Goal: Task Accomplishment & Management: Manage account settings

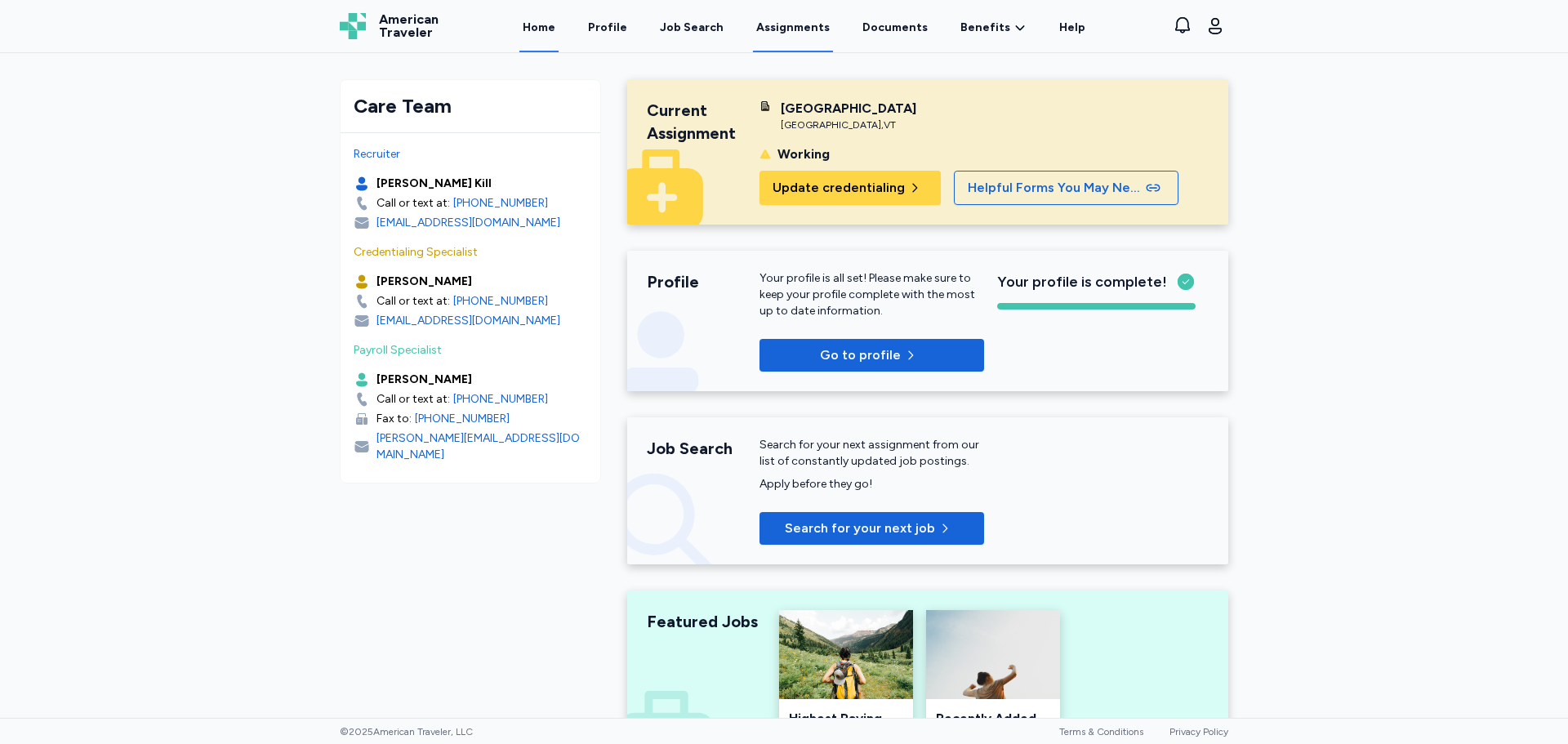
click at [828, 26] on link "Assignments" at bounding box center [793, 27] width 80 height 51
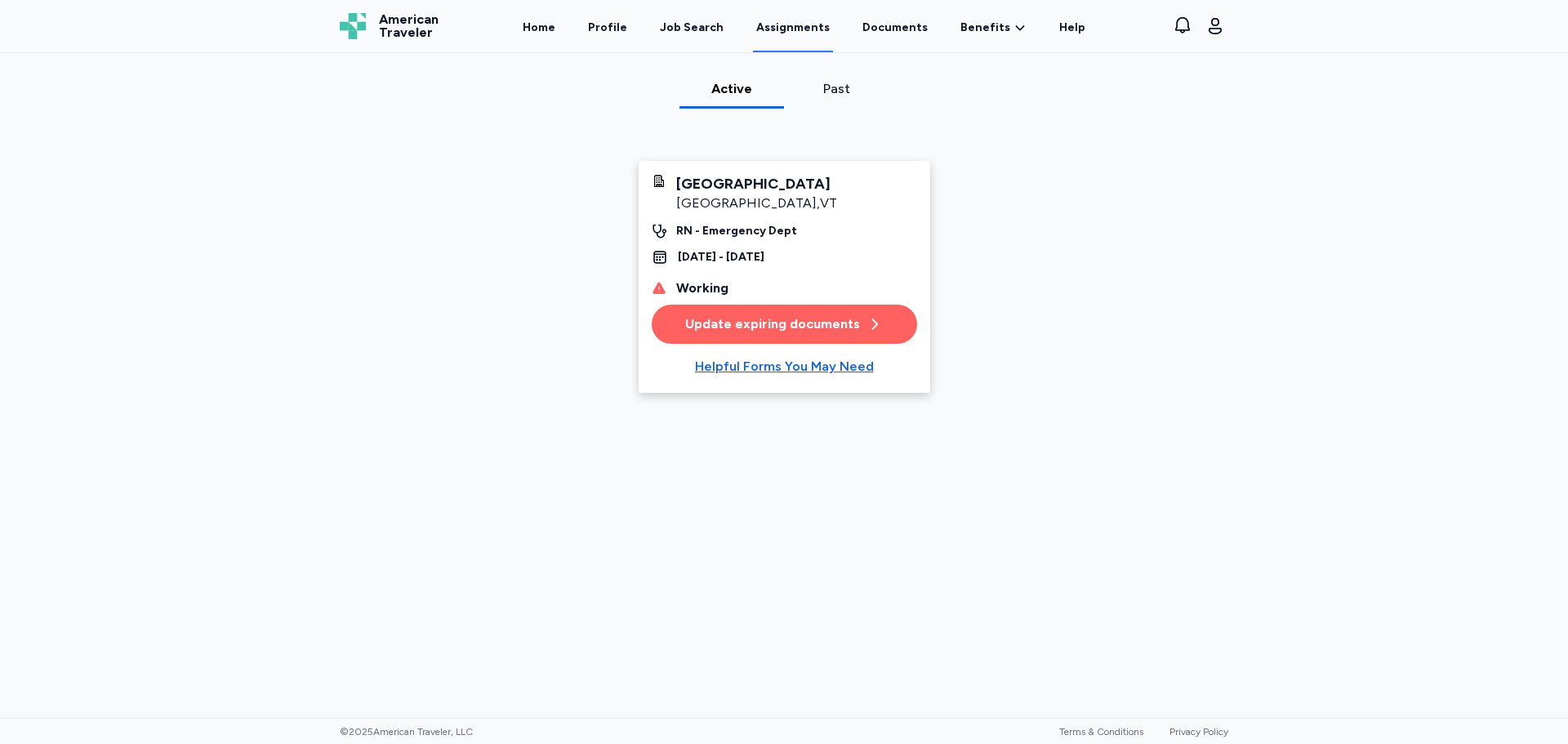
click at [800, 27] on link "Assignments" at bounding box center [793, 27] width 80 height 51
click at [783, 367] on div "Helpful Forms You May Need" at bounding box center [784, 366] width 179 height 20
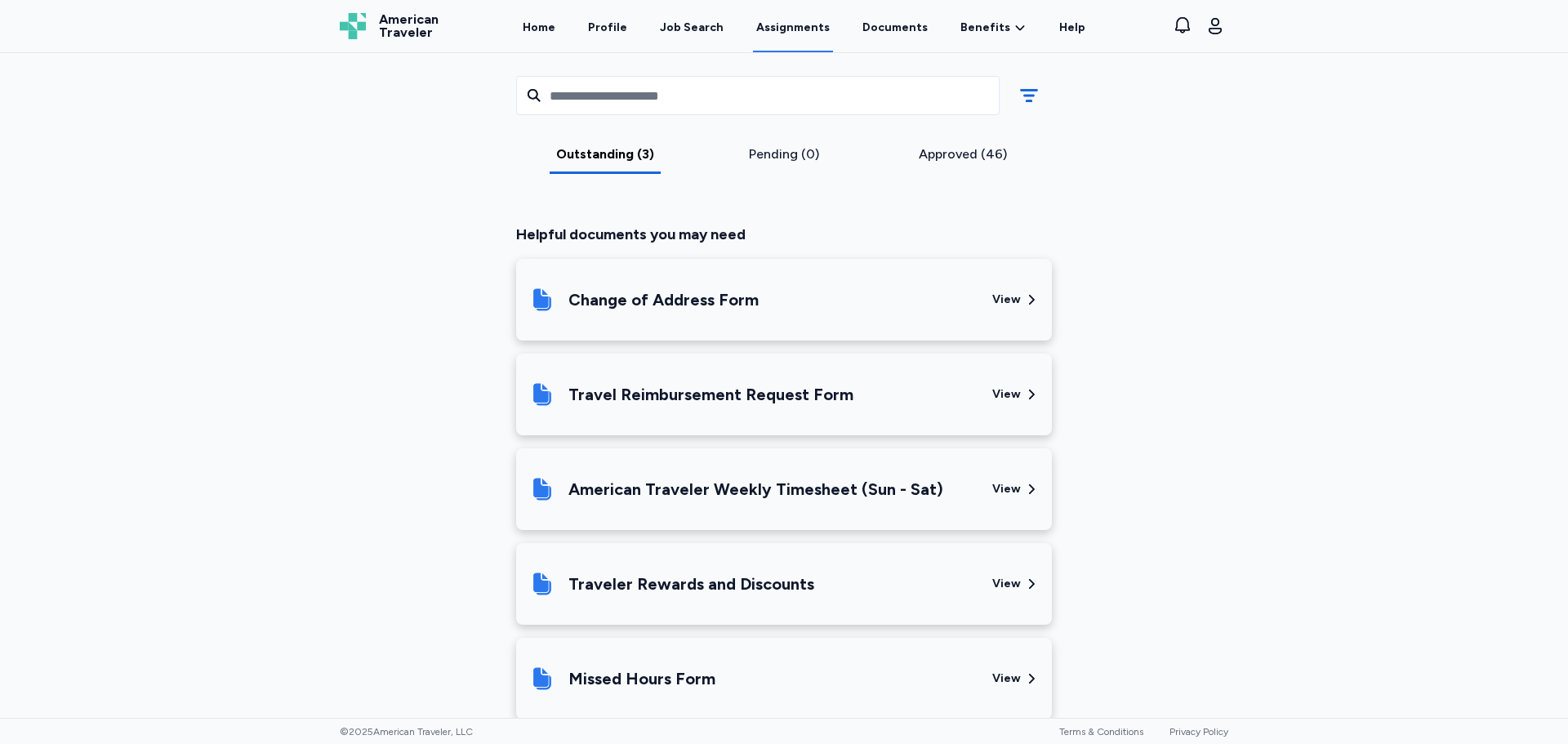
scroll to position [862, 0]
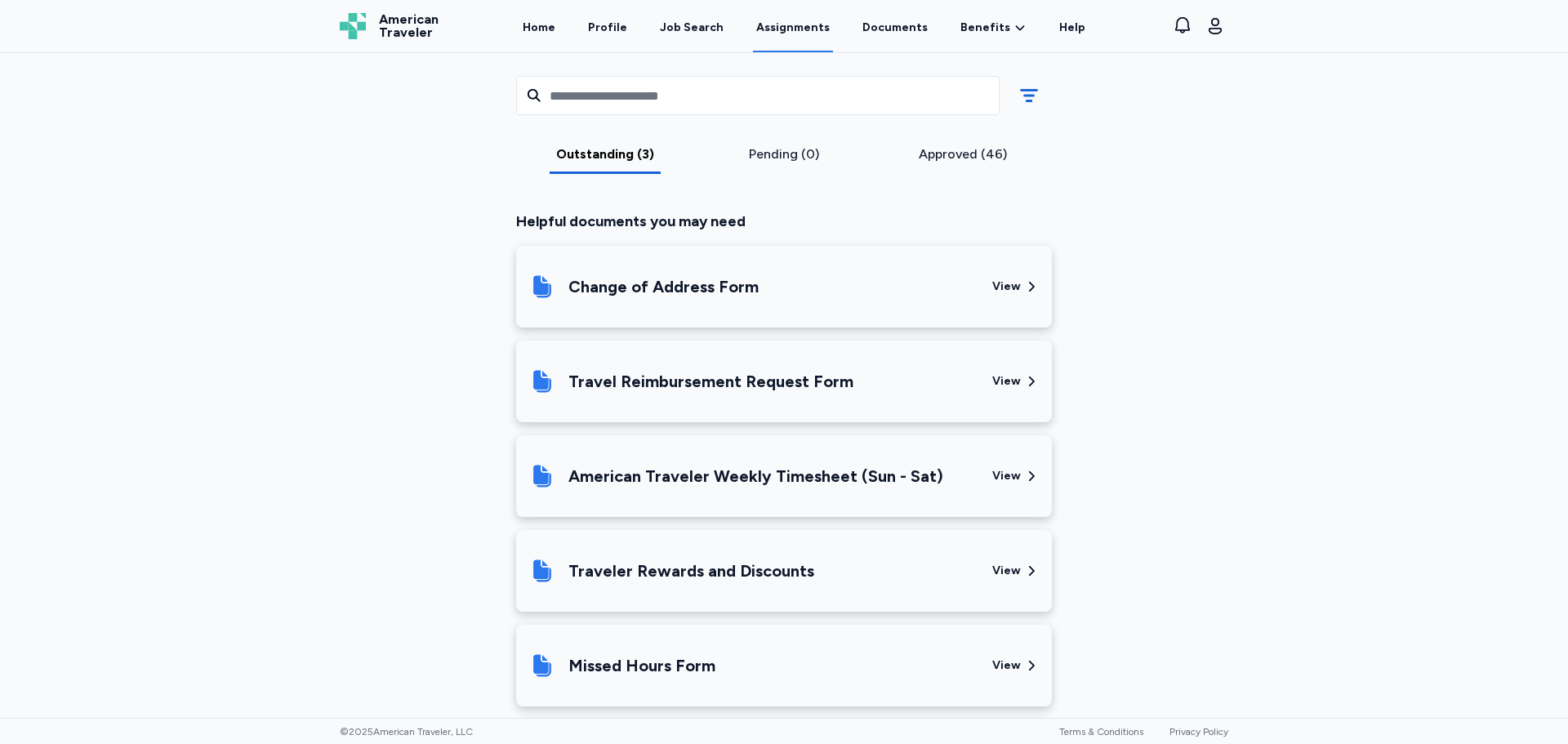
click at [733, 483] on div "American Traveler Weekly Timesheet (Sun - Sat)" at bounding box center [755, 476] width 374 height 23
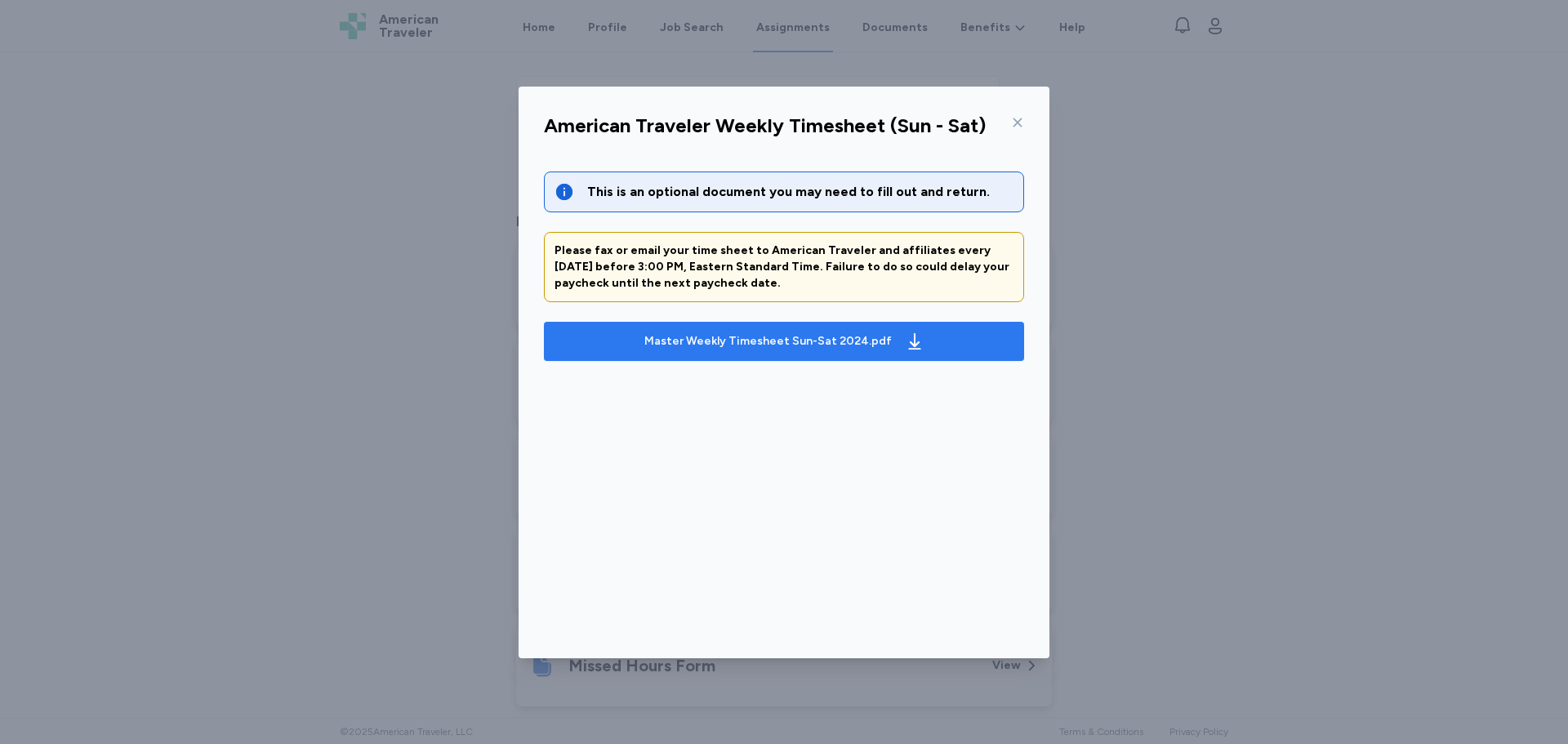
click at [687, 351] on div "Master Weekly Timesheet Sun-Sat 2024.pdf" at bounding box center [784, 341] width 287 height 26
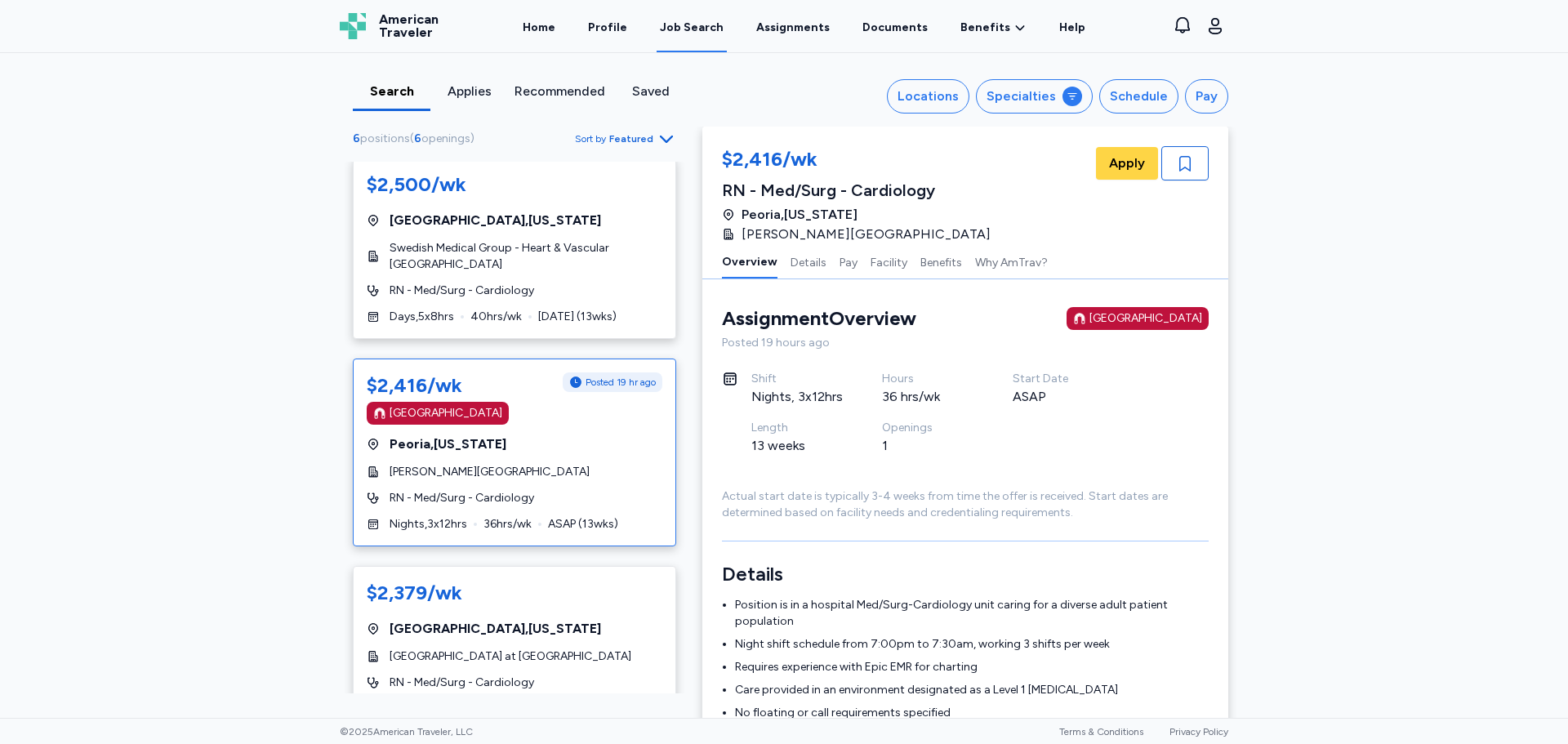
scroll to position [572, 0]
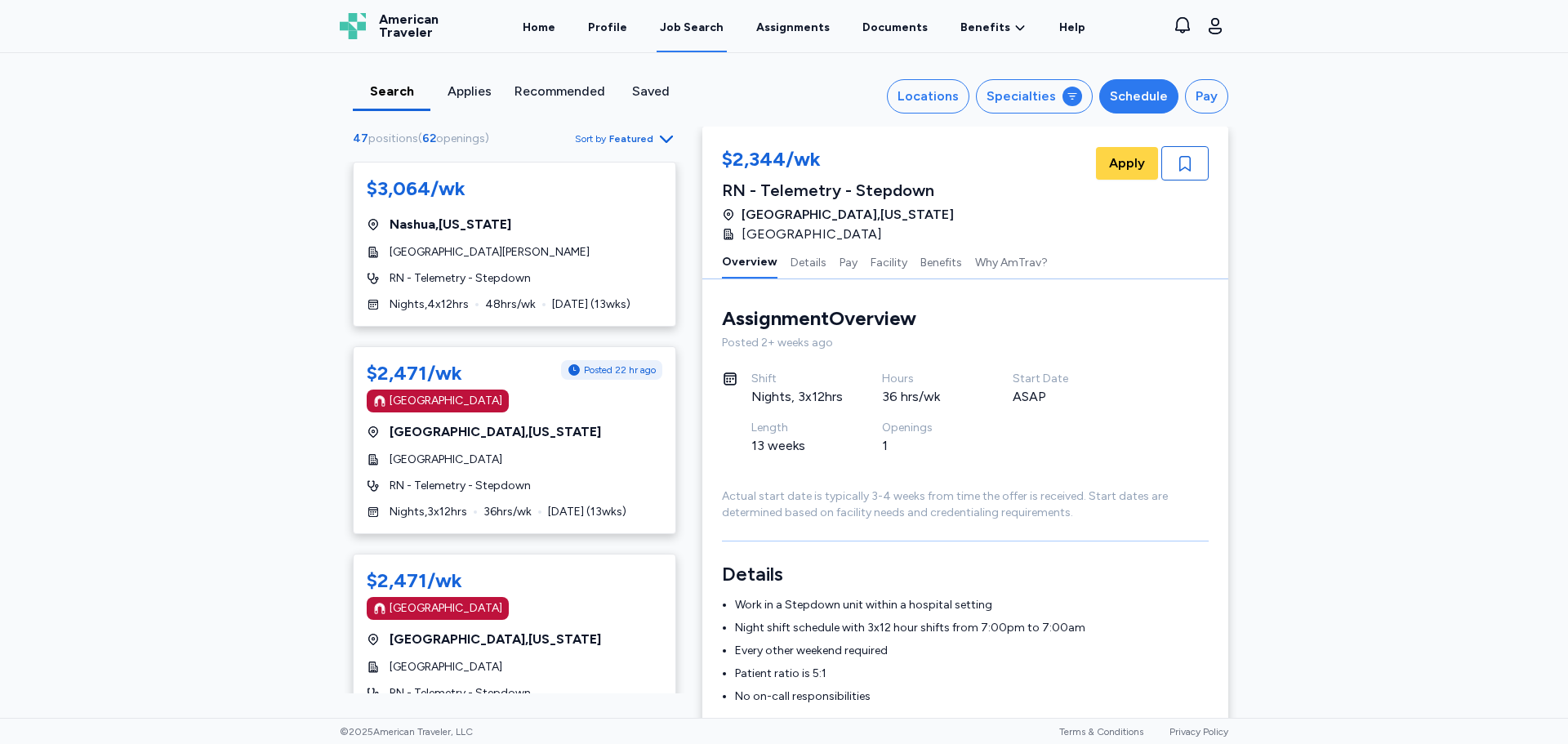
click at [1136, 95] on div "Schedule" at bounding box center [1139, 96] width 58 height 20
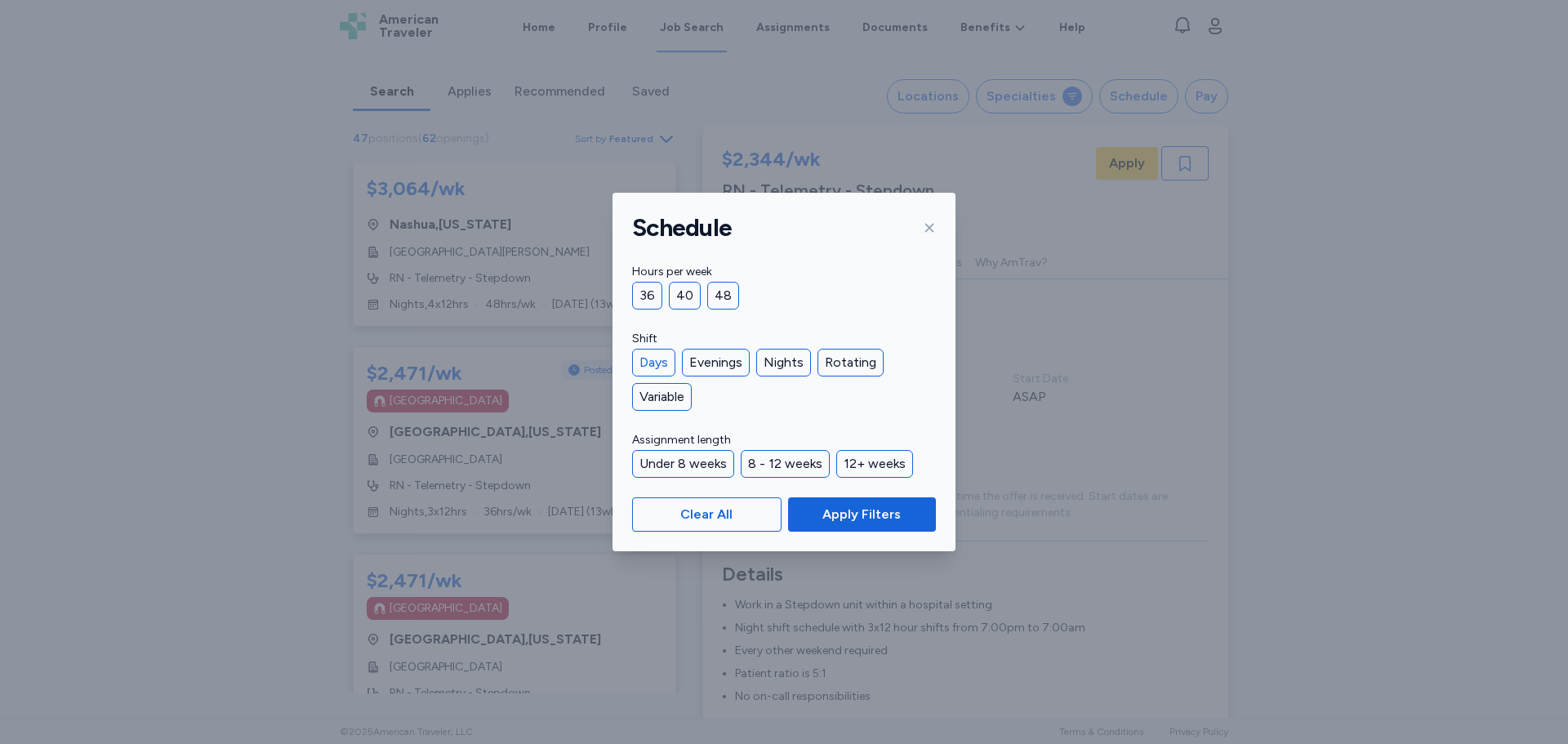
click at [653, 366] on div "Days" at bounding box center [654, 363] width 44 height 27
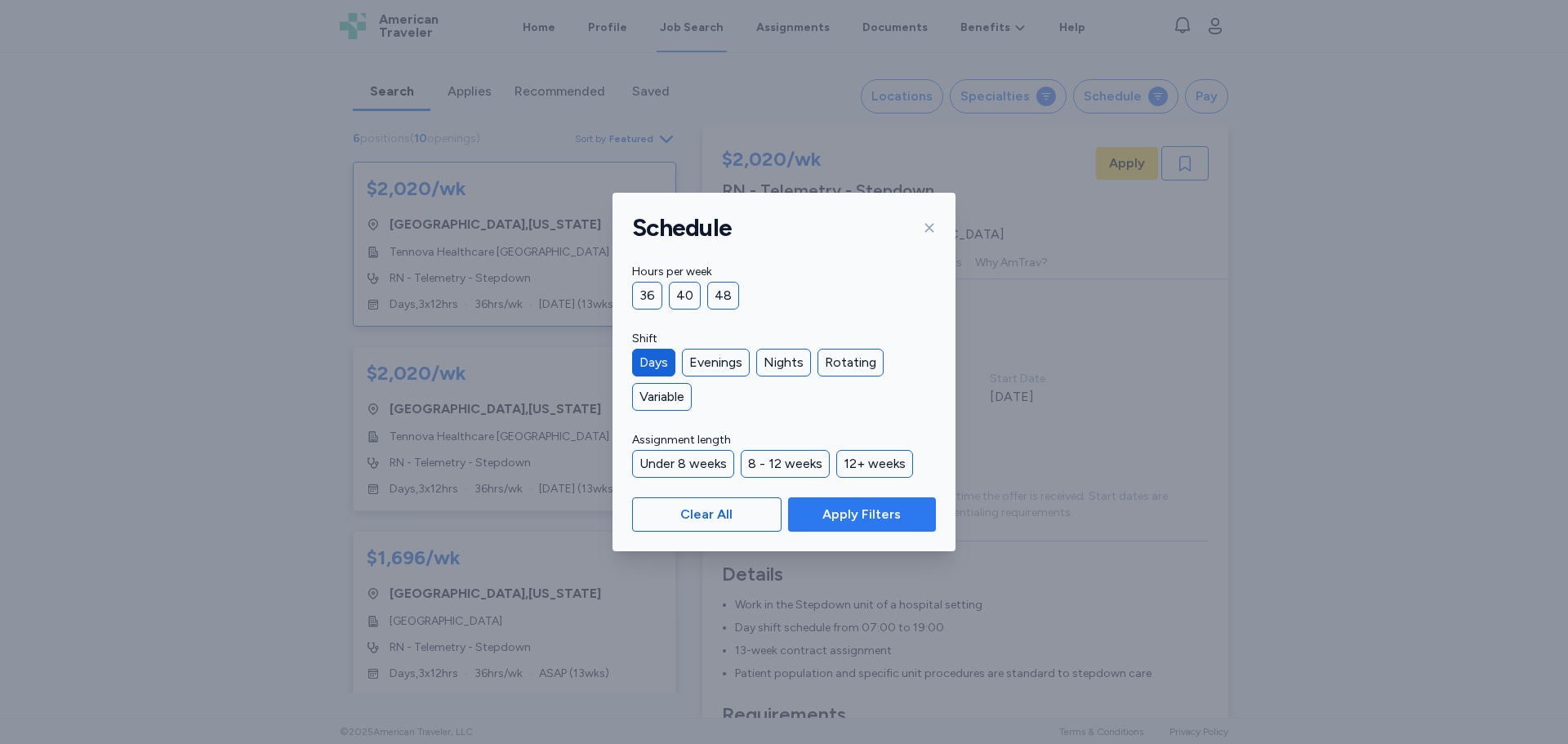
scroll to position [2, 0]
click at [847, 506] on span "Apply Filters" at bounding box center [861, 514] width 78 height 20
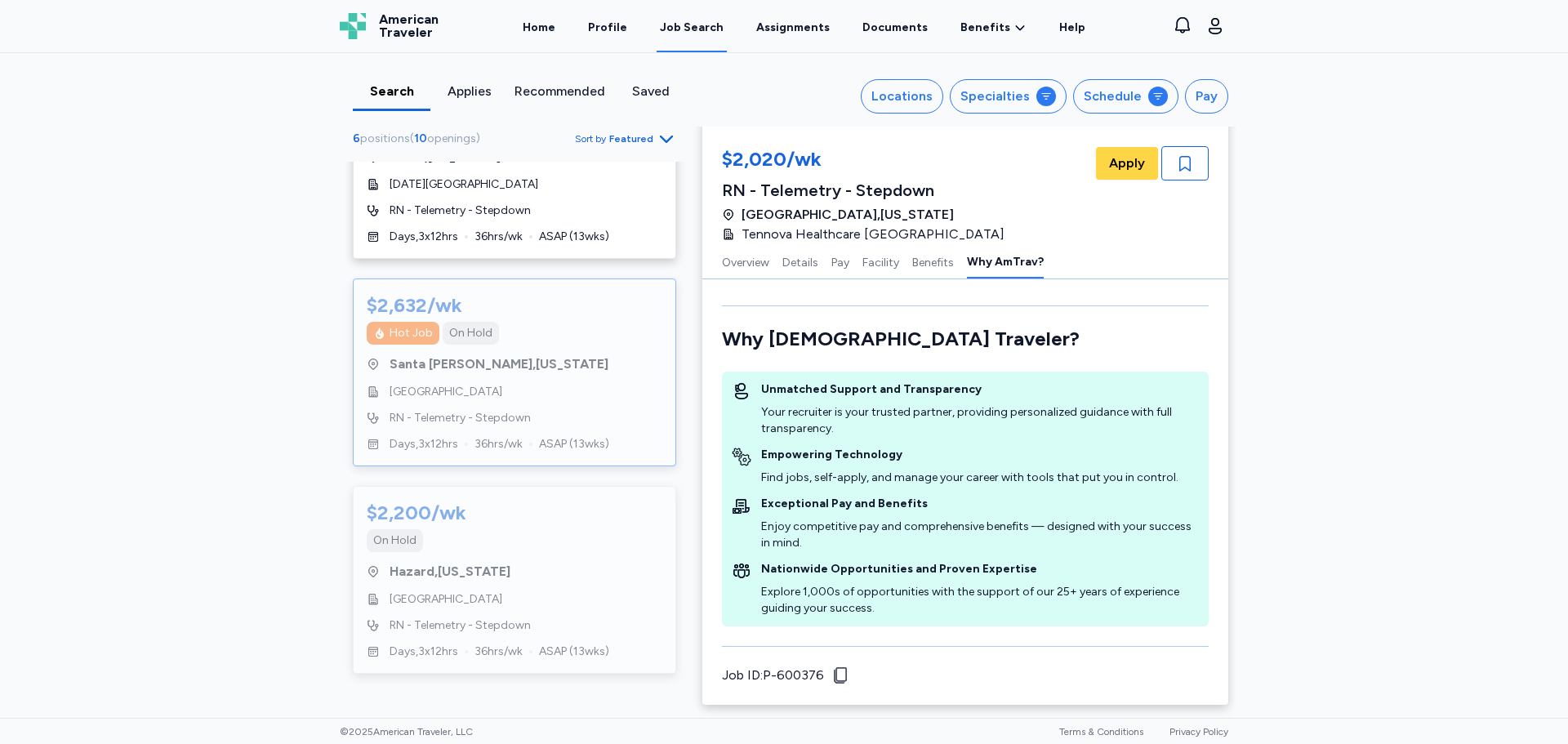
scroll to position [0, 0]
